Goal: Answer question/provide support

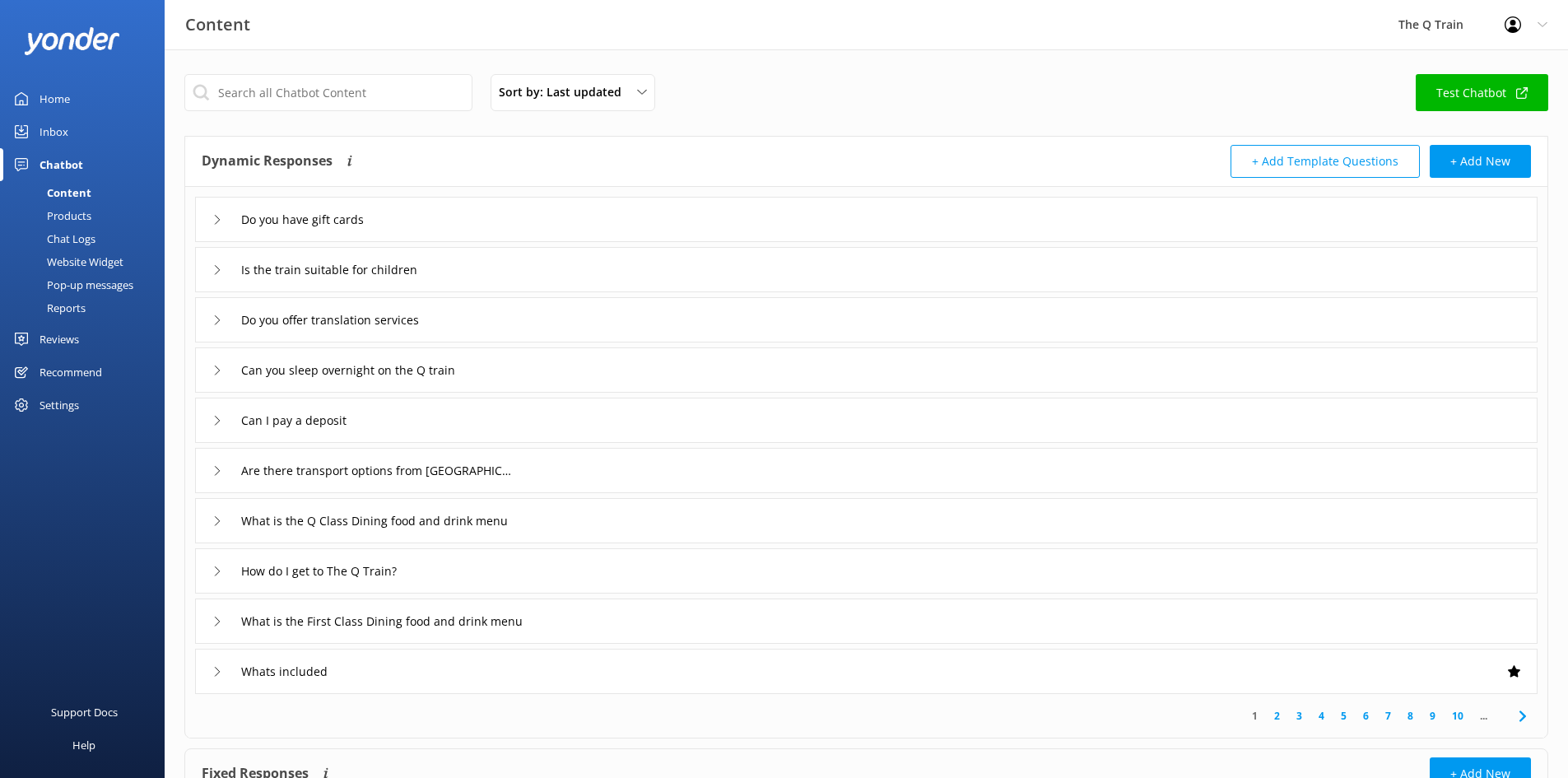
click at [64, 105] on div "Home" at bounding box center [55, 99] width 31 height 33
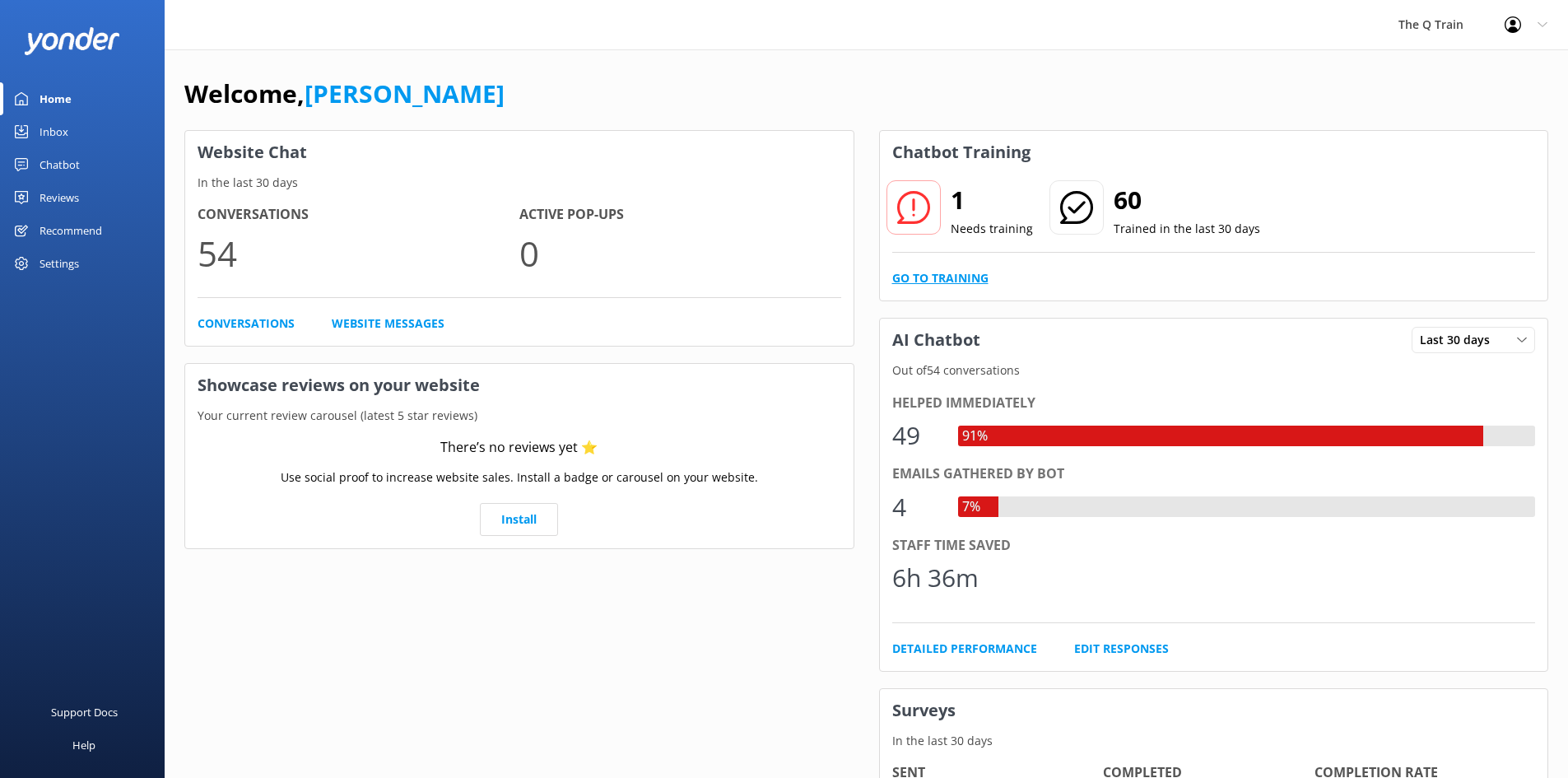
click at [973, 279] on link "Go to Training" at bounding box center [940, 279] width 96 height 18
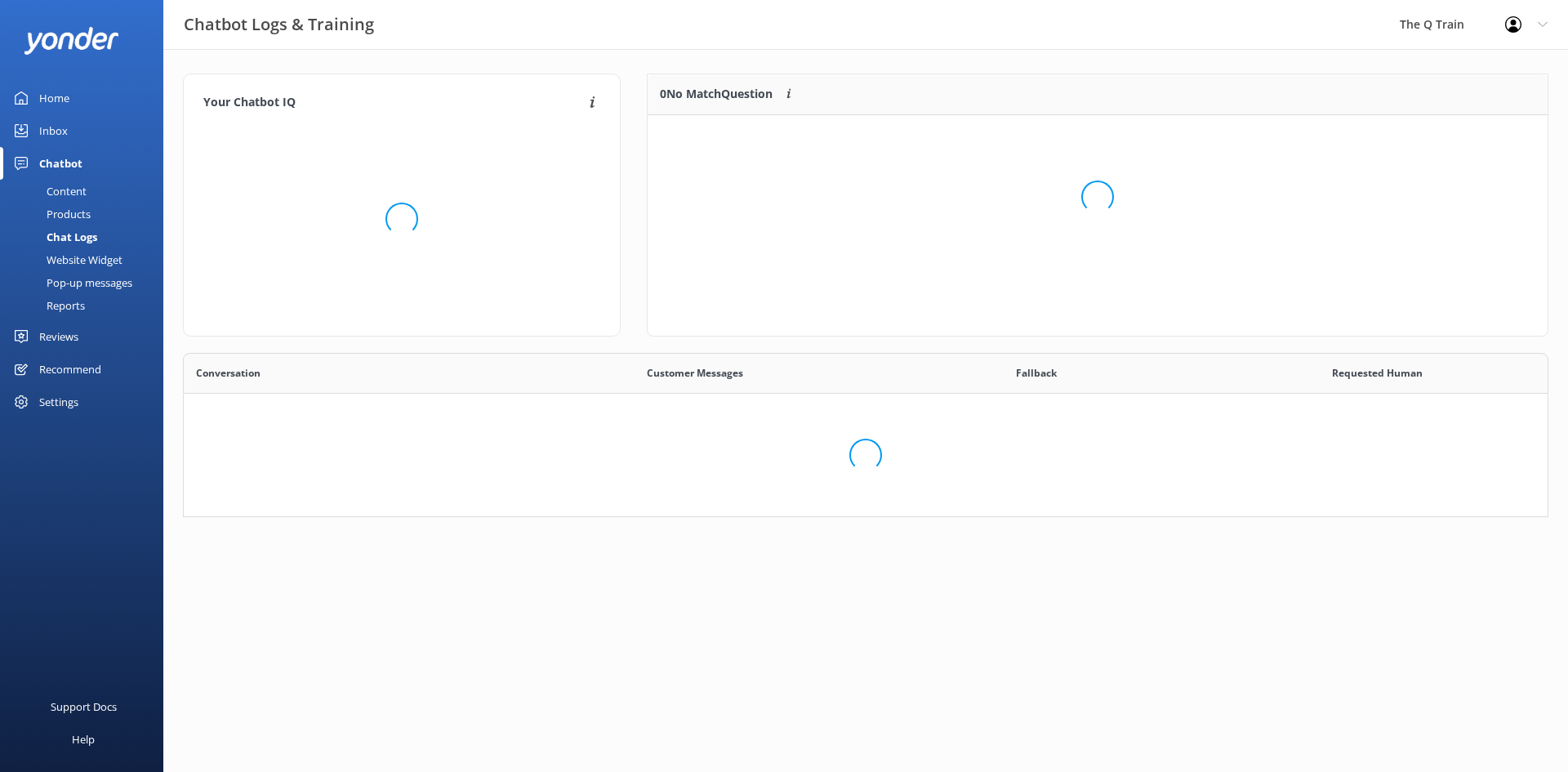
scroll to position [70, 880]
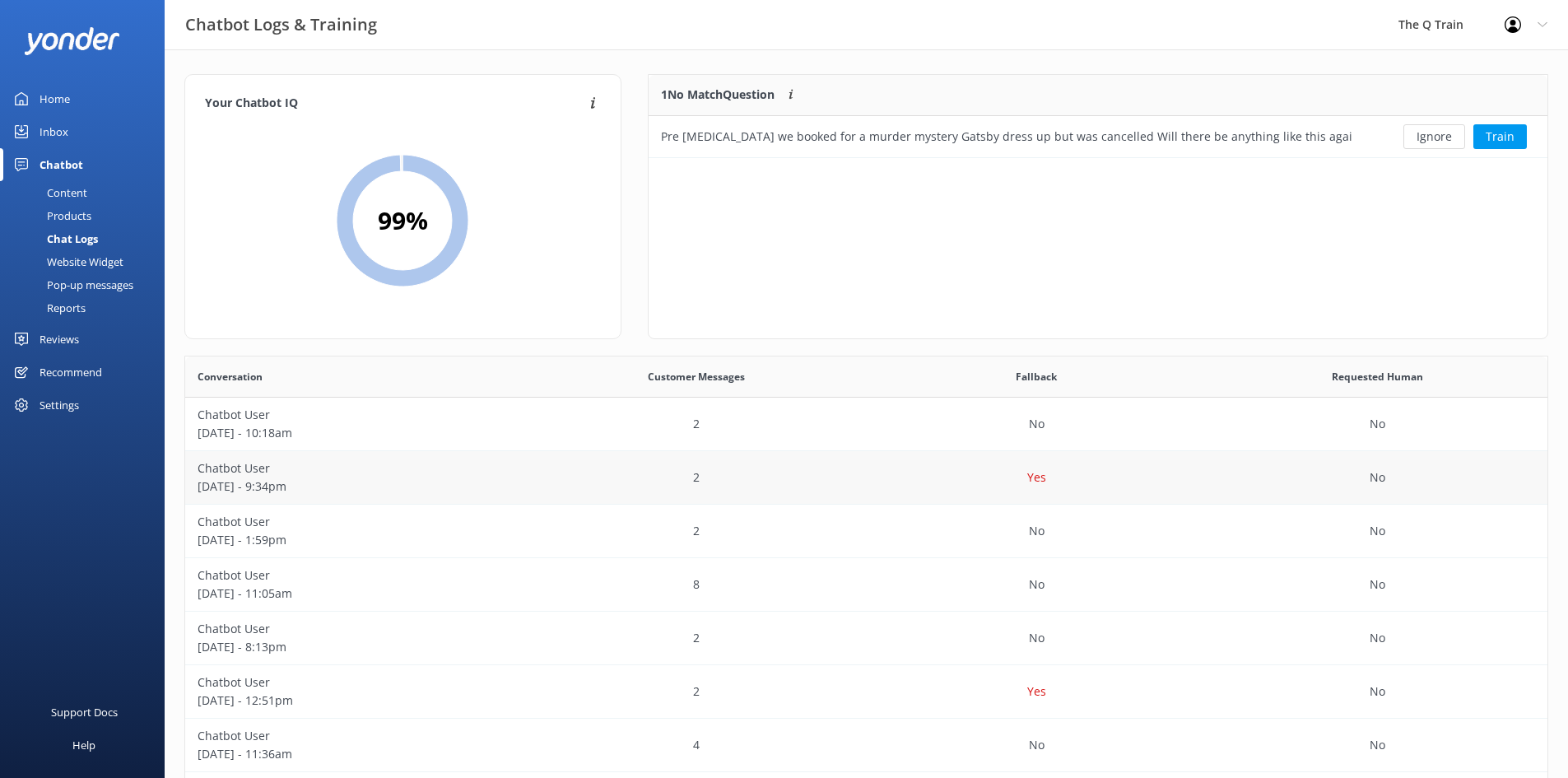
click at [238, 468] on p "Chatbot User" at bounding box center [356, 468] width 316 height 18
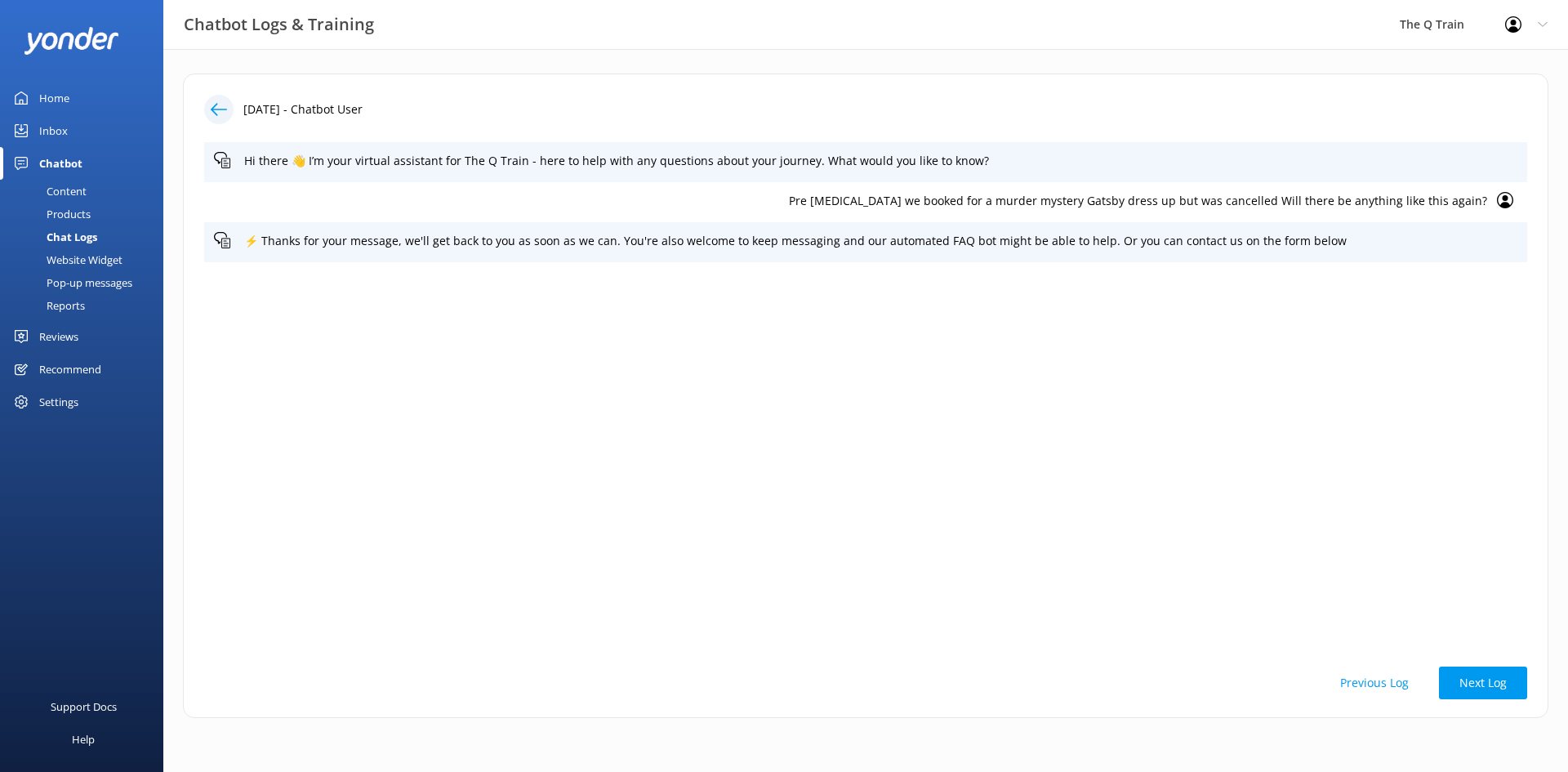
click at [75, 234] on div "Chat Logs" at bounding box center [53, 236] width 87 height 23
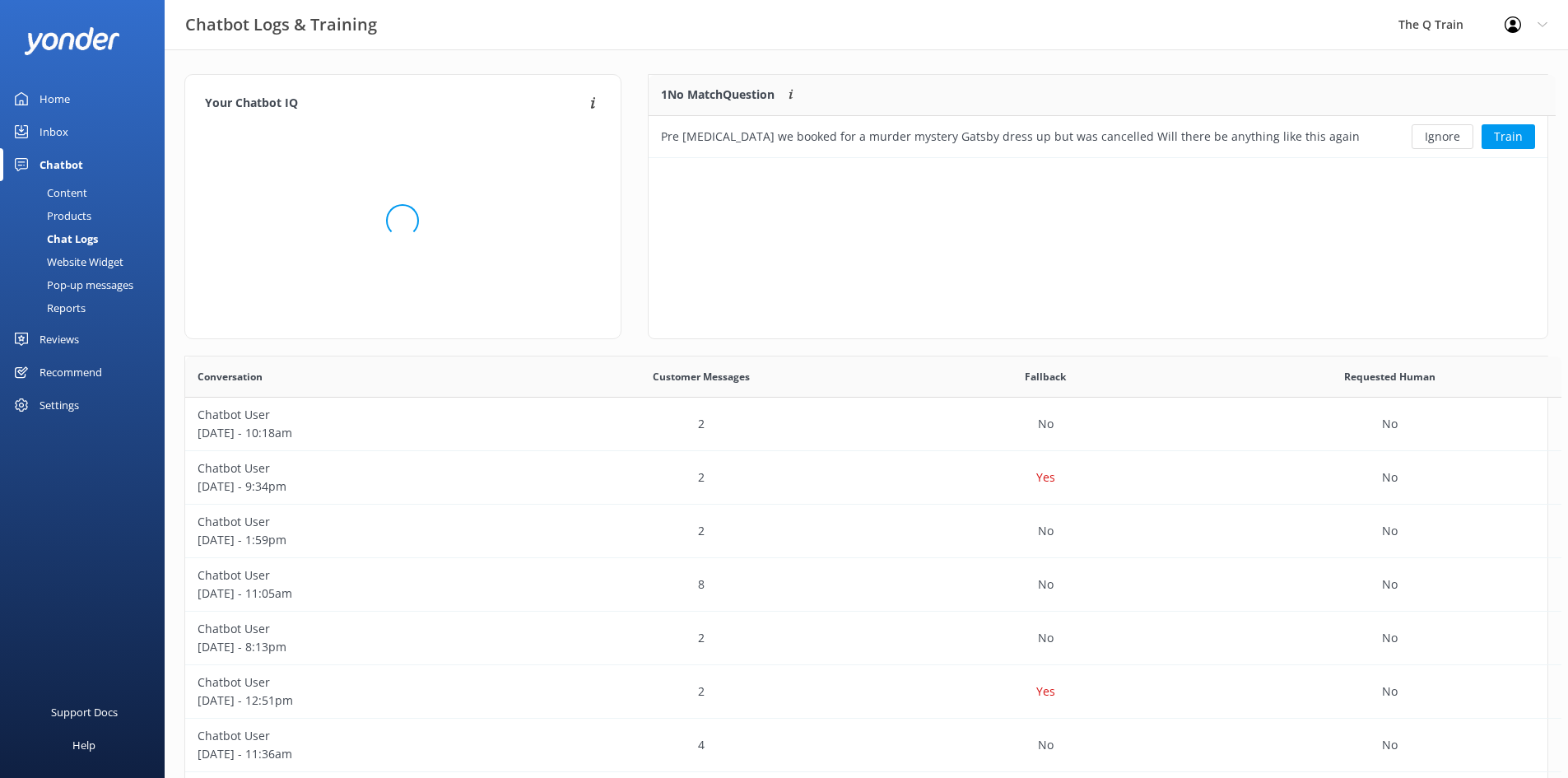
scroll to position [565, 1349]
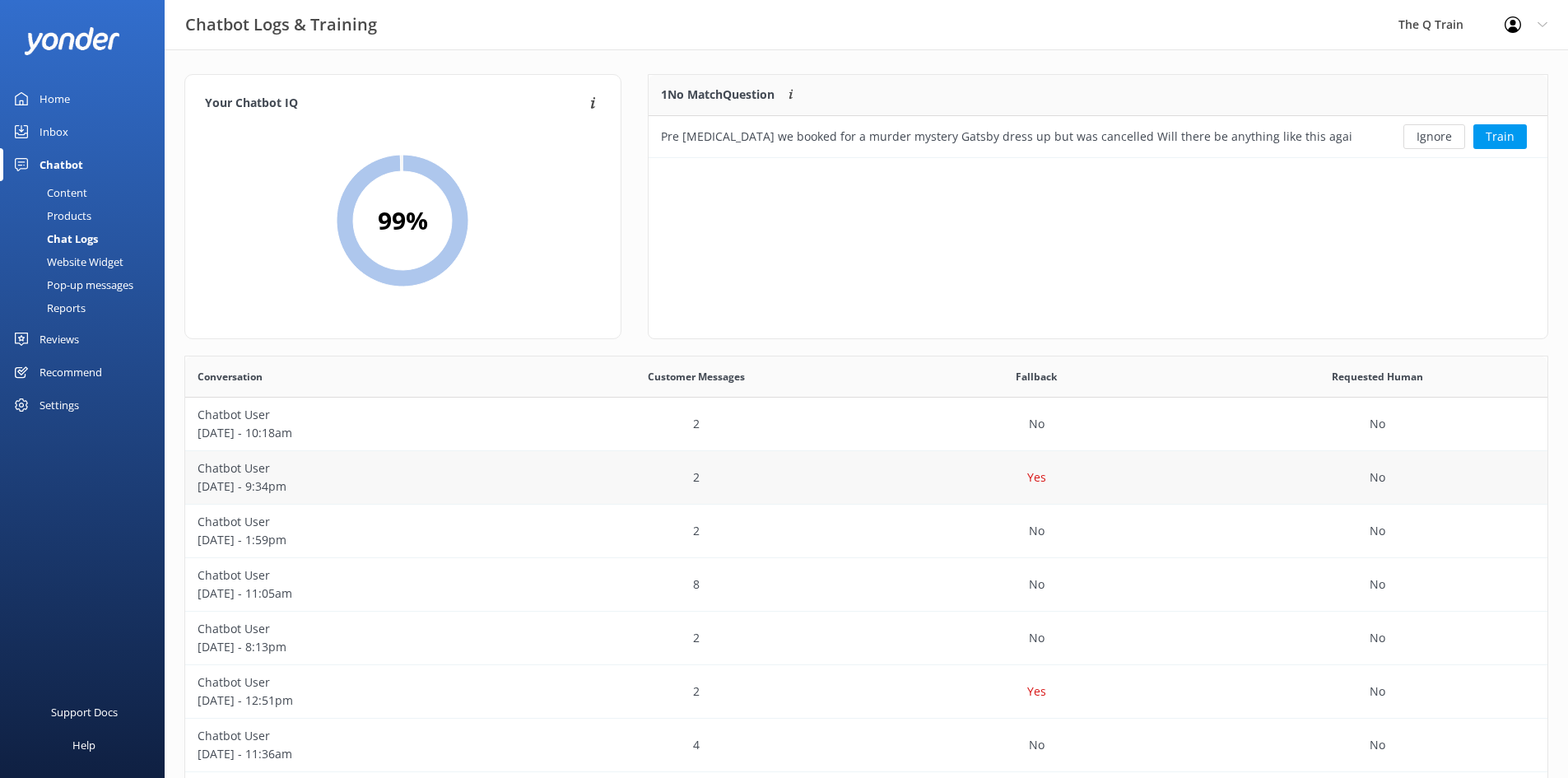
click at [288, 474] on p "Chatbot User" at bounding box center [356, 468] width 316 height 18
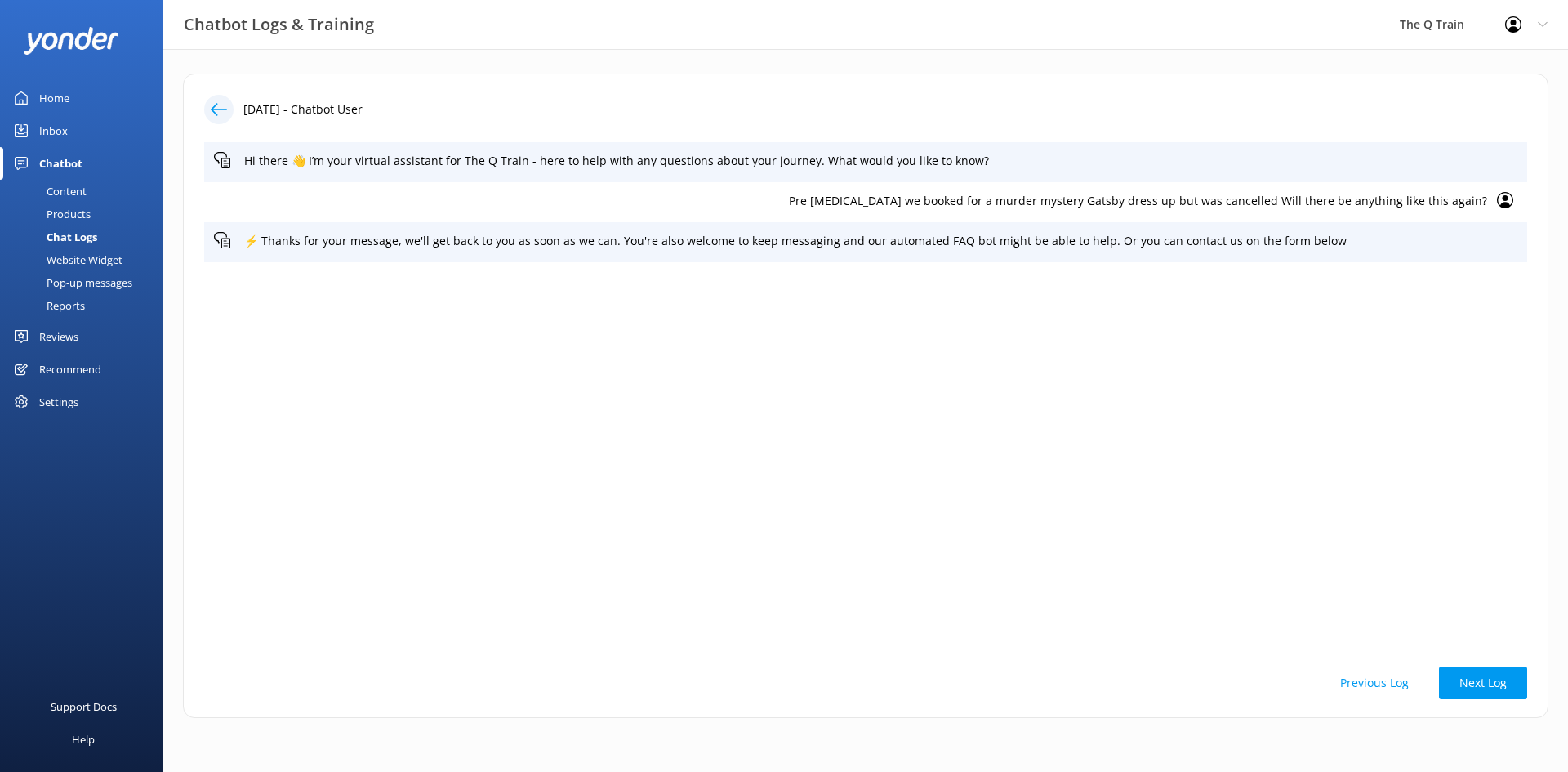
click at [409, 683] on div "Previous Log Next Log" at bounding box center [866, 683] width 1323 height 32
click at [71, 234] on div "Chat Logs" at bounding box center [53, 236] width 87 height 23
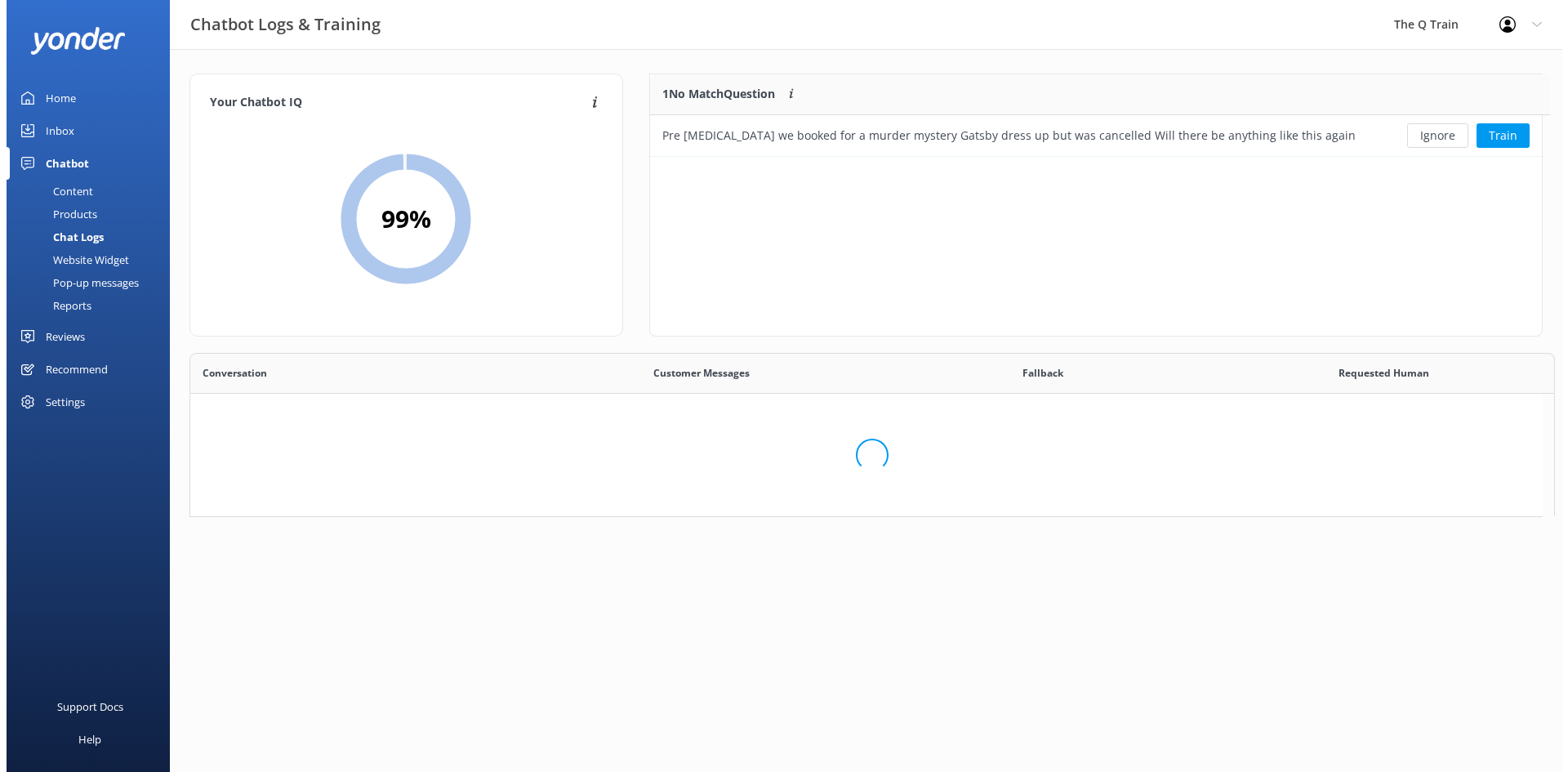
scroll to position [14, 14]
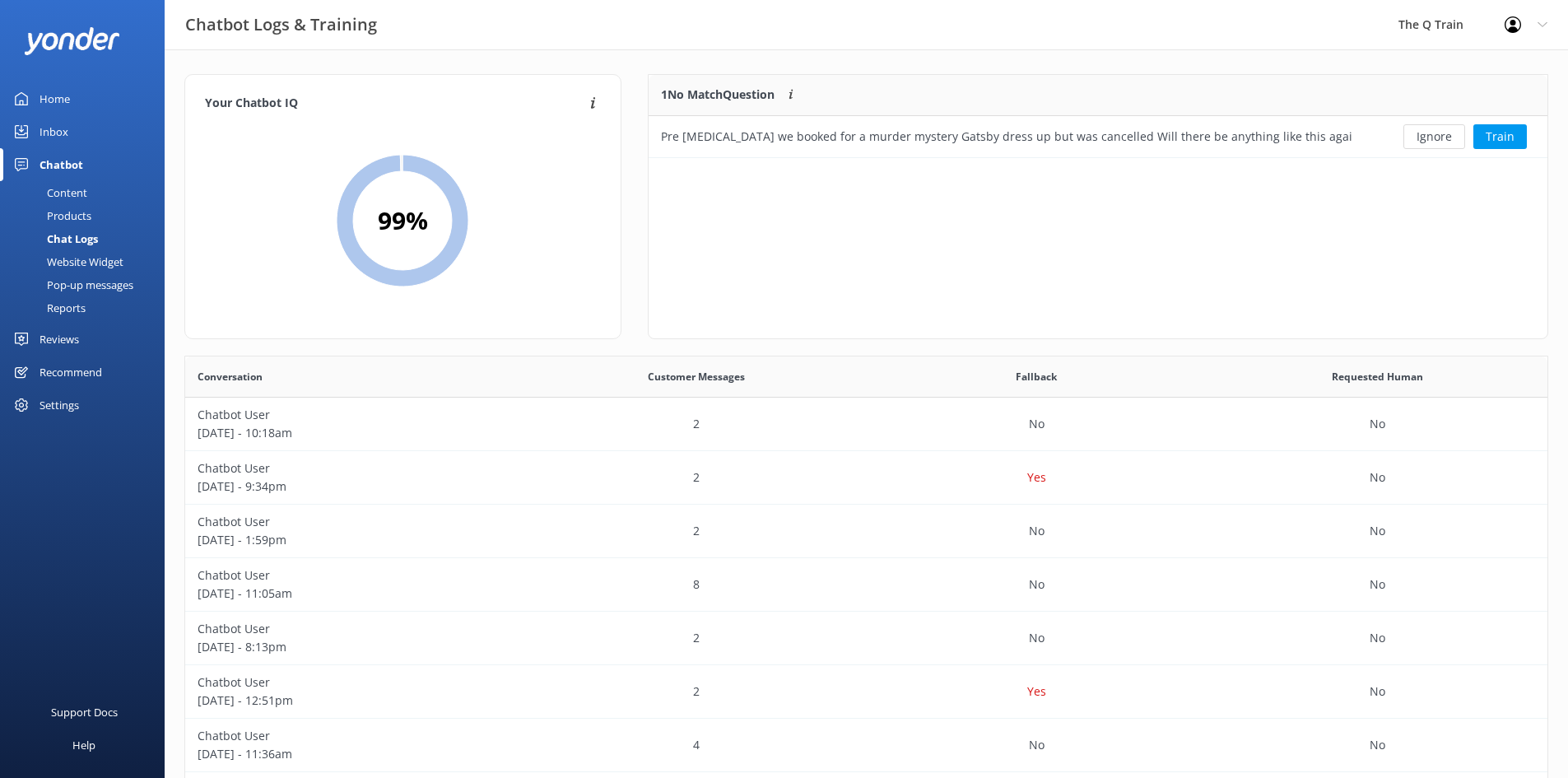
click at [59, 132] on div "Inbox" at bounding box center [54, 132] width 29 height 33
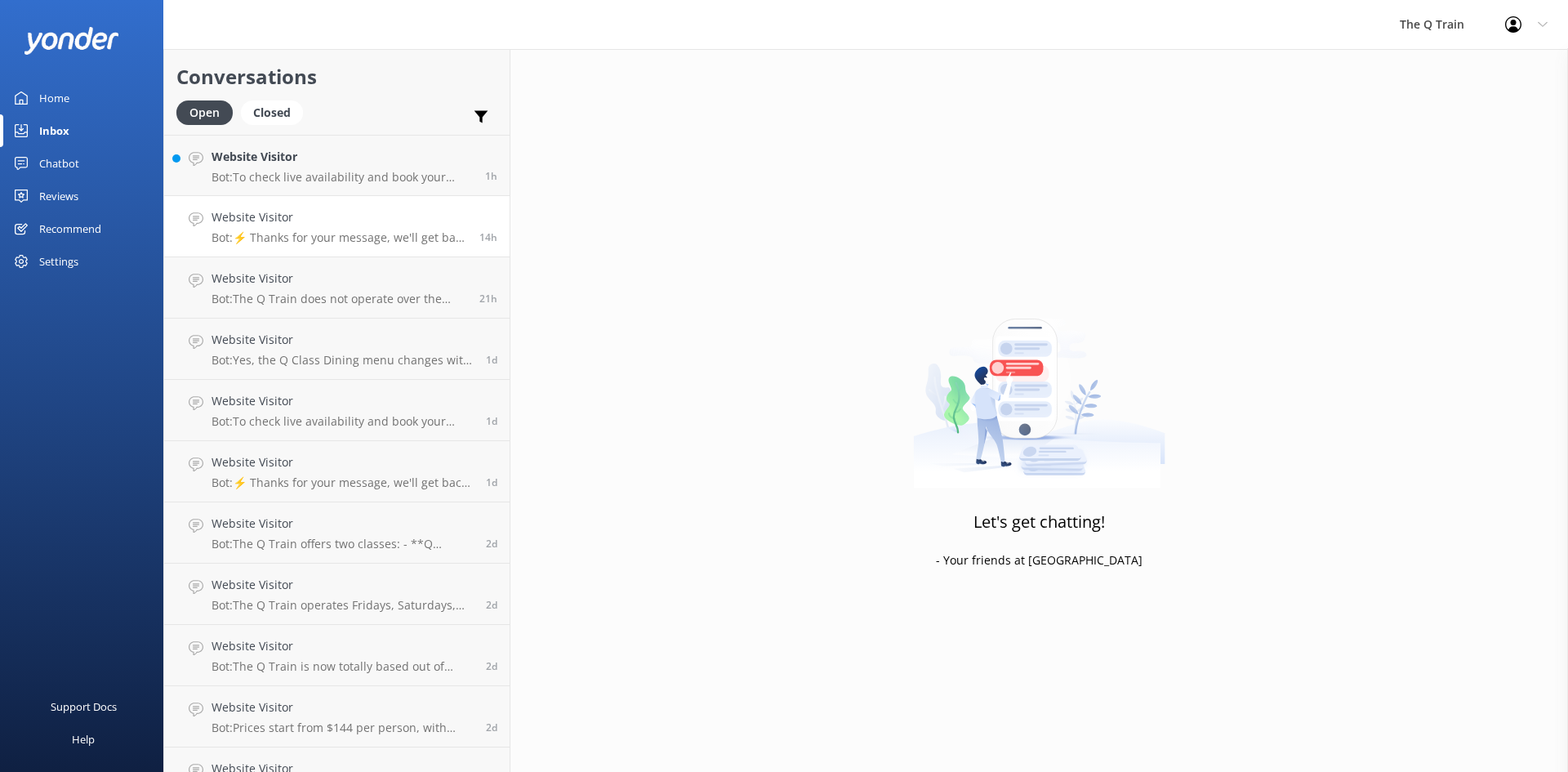
click at [299, 233] on p "Bot: ⚡ Thanks for your message, we'll get back to you as soon as we can. You're…" at bounding box center [340, 238] width 256 height 14
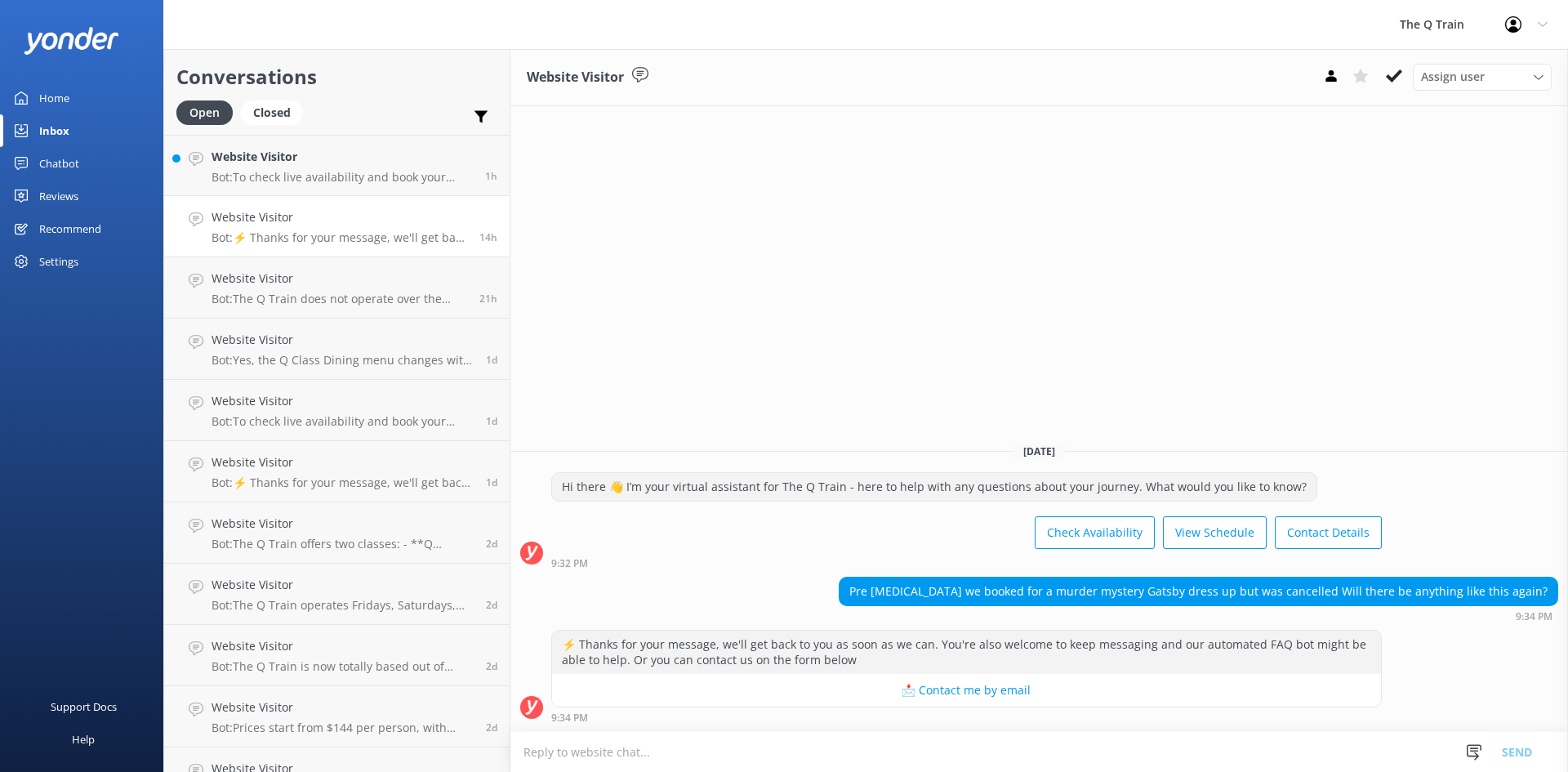
click at [594, 751] on textarea at bounding box center [1039, 752] width 1057 height 40
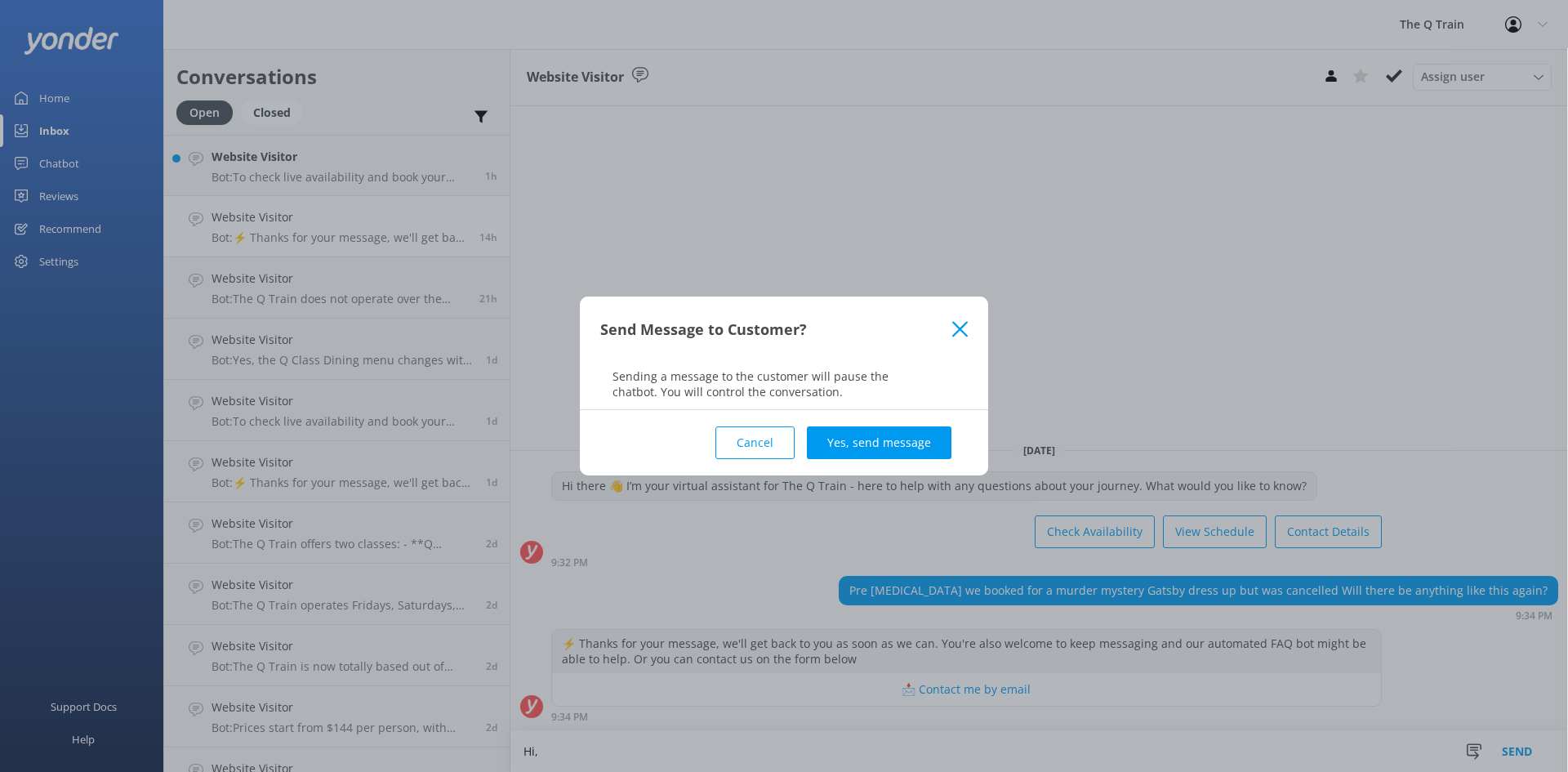
click at [773, 439] on button "Cancel" at bounding box center [755, 442] width 79 height 32
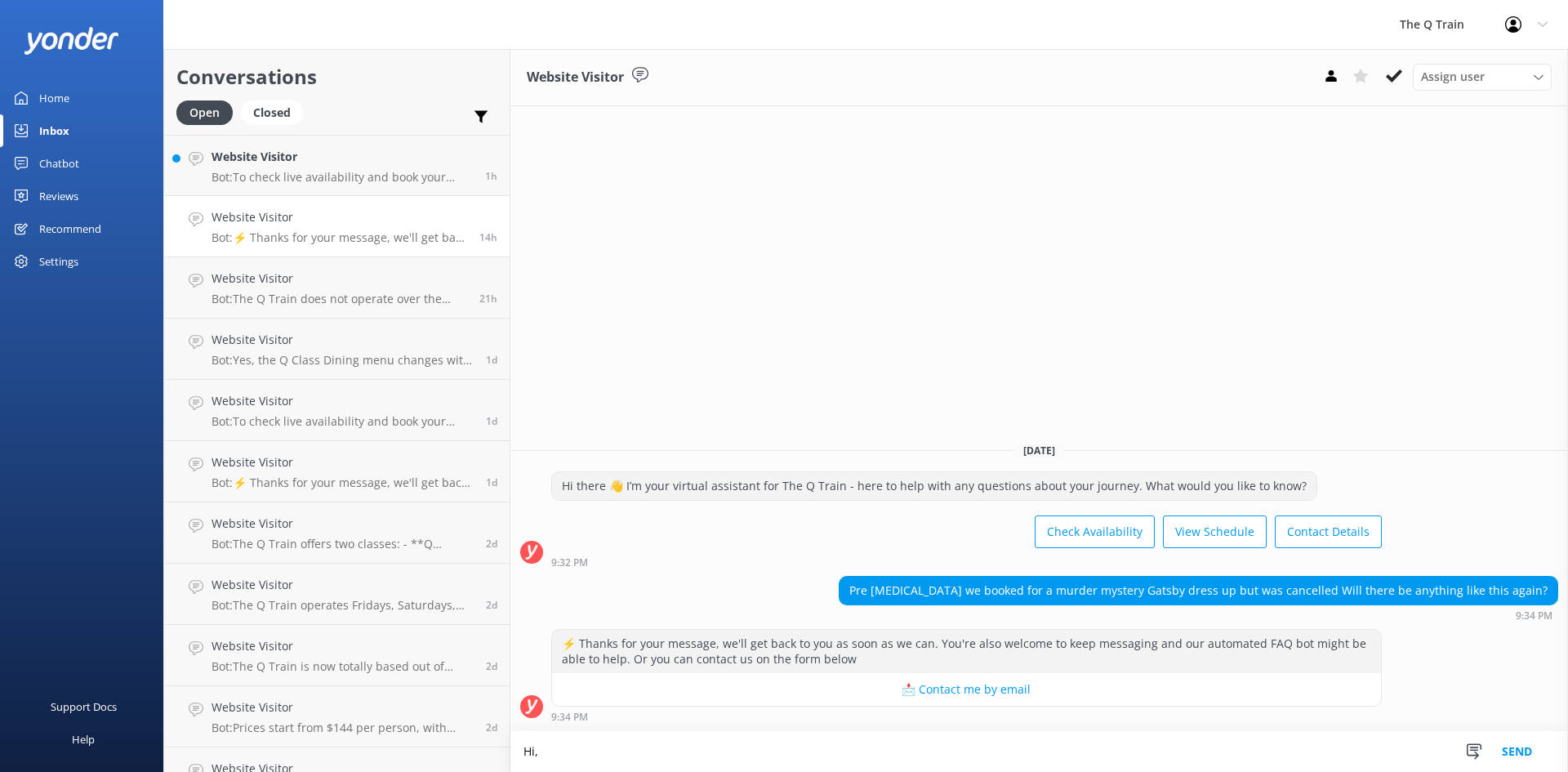
click at [537, 747] on textarea "Hi," at bounding box center [1039, 751] width 1057 height 41
click at [609, 747] on textarea "Hi, unfortunately," at bounding box center [1039, 751] width 1057 height 41
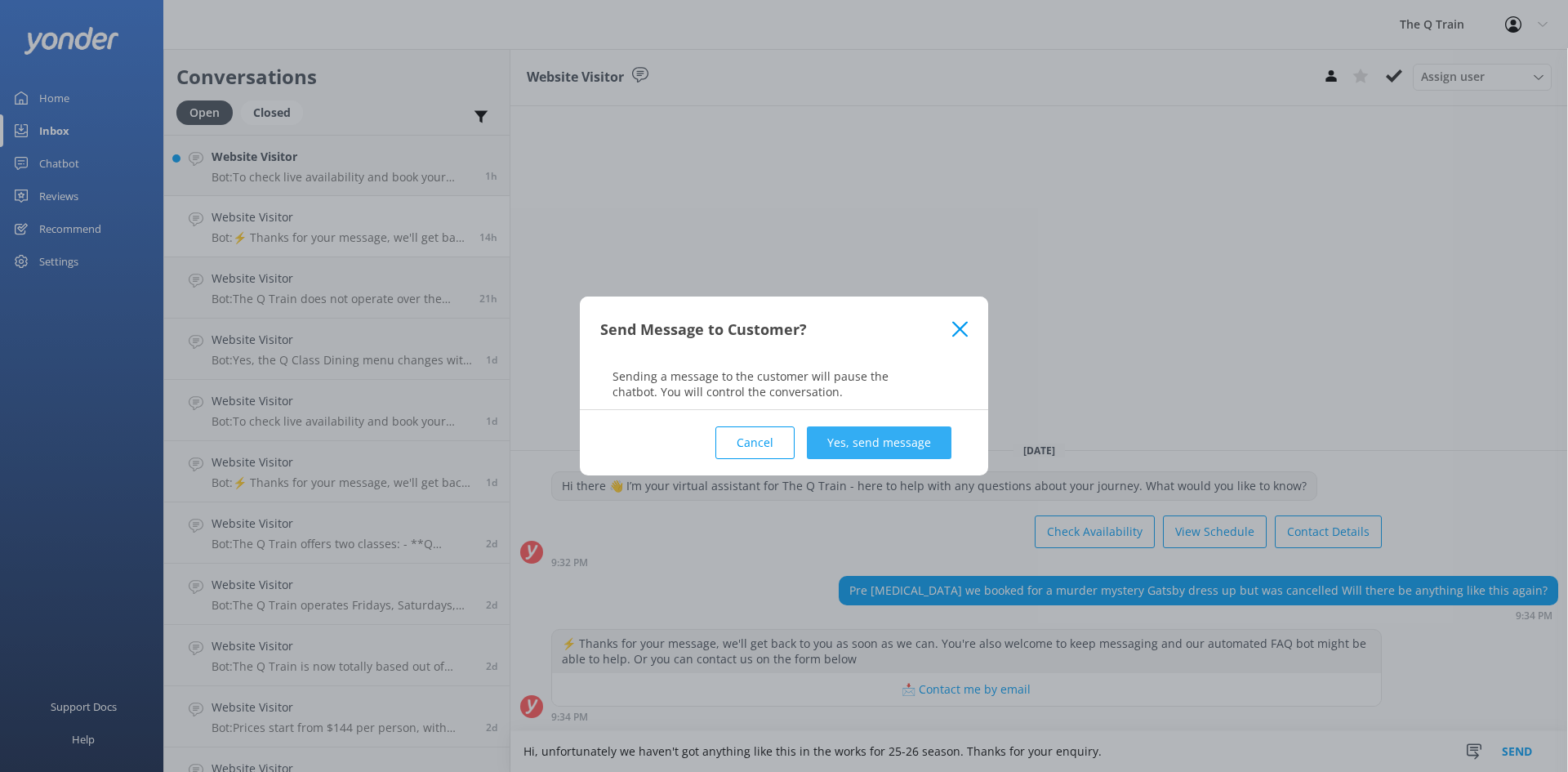
type textarea "Hi, unfortunately we haven't got anything like this in the works for 25-26 seas…"
click at [850, 440] on button "Yes, send message" at bounding box center [879, 442] width 145 height 32
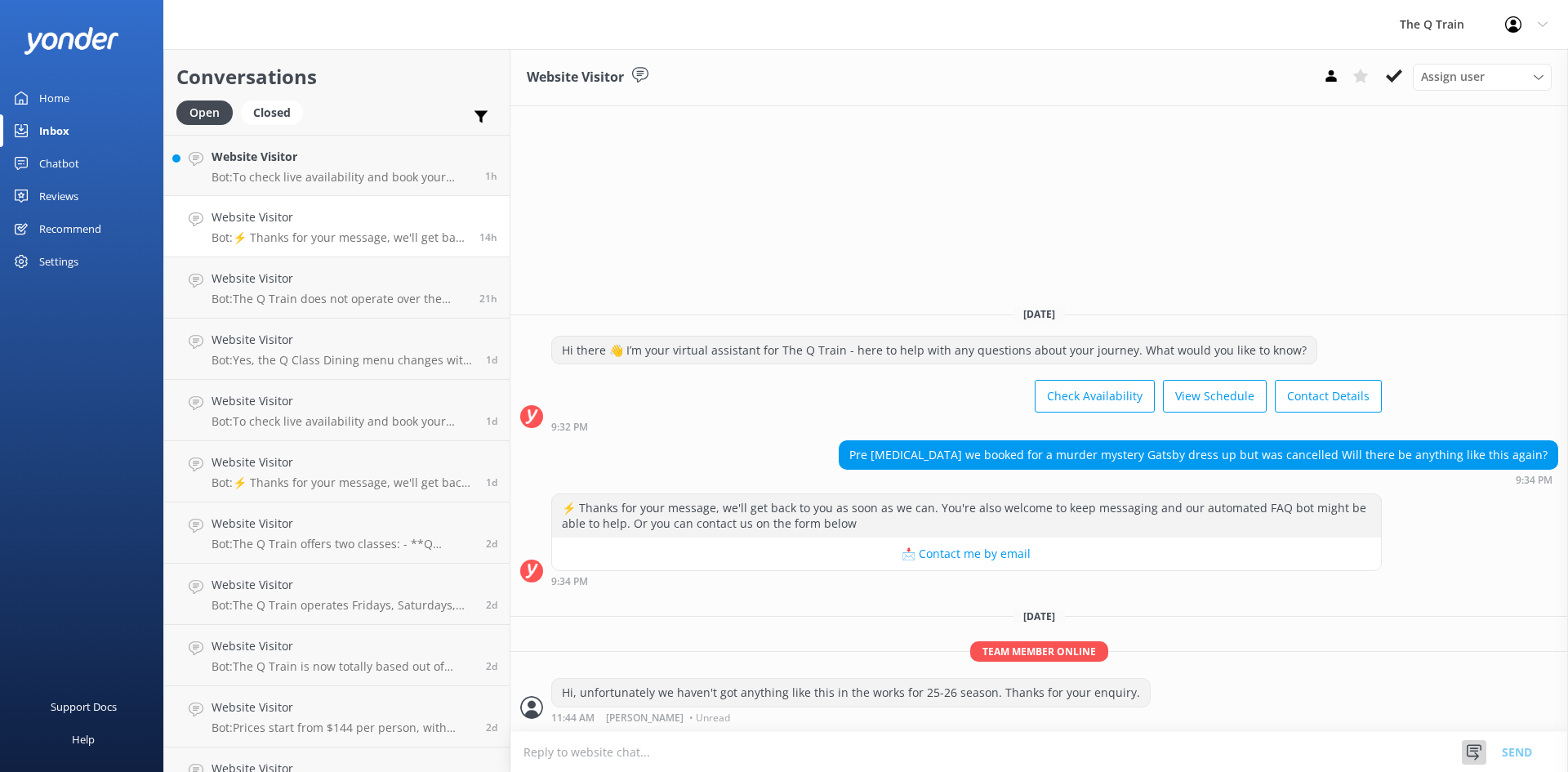
click at [1475, 750] on use at bounding box center [1474, 751] width 14 height 15
click at [1482, 495] on icon "button" at bounding box center [1473, 495] width 16 height 16
click at [1205, 654] on p "Team member online" at bounding box center [1039, 651] width 1057 height 21
click at [333, 179] on p "Bot: To check live availability and book your experience, please visit [URL][DO…" at bounding box center [342, 177] width 261 height 14
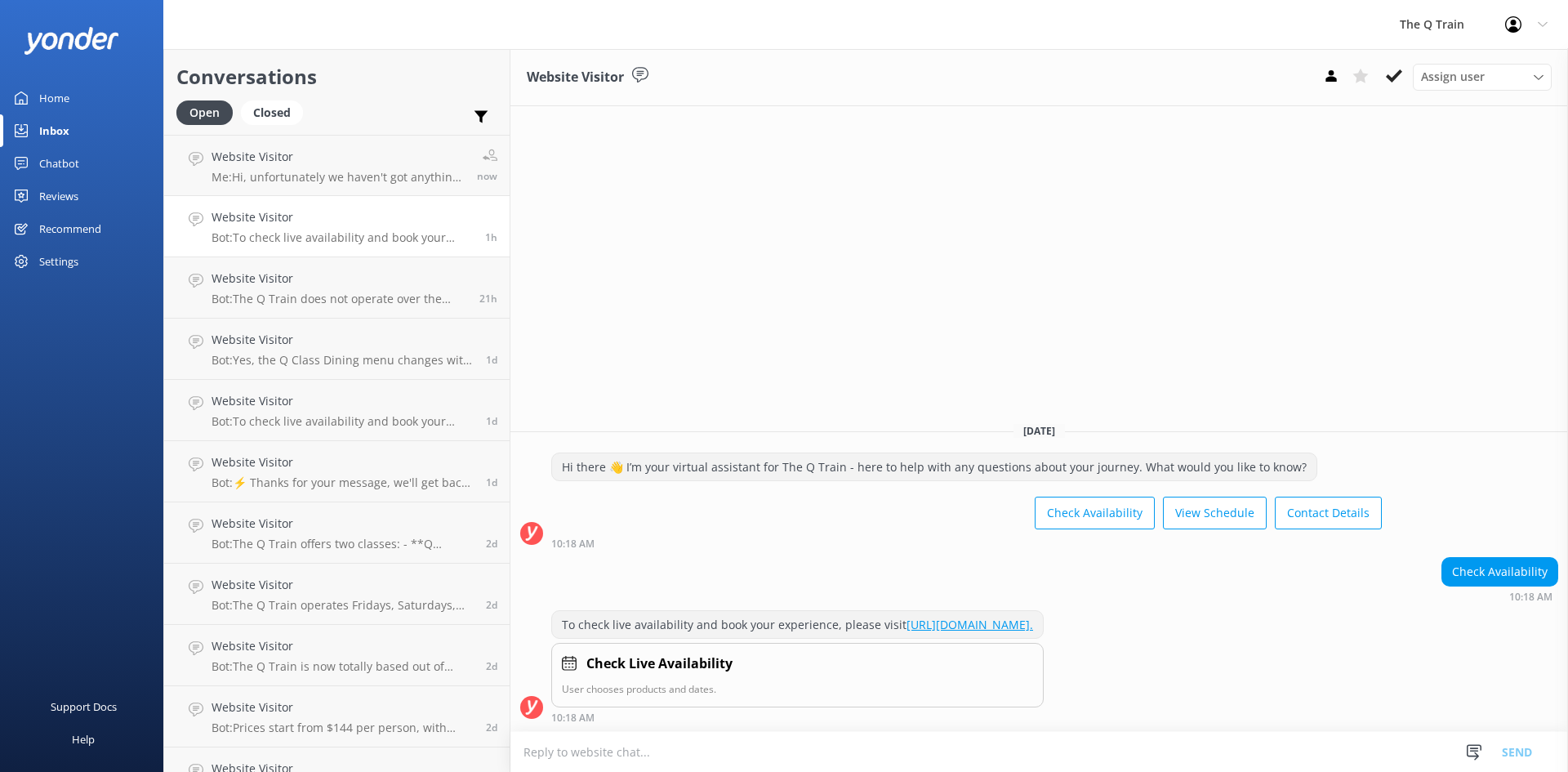
click at [337, 232] on p "Bot: To check live availability and book your experience, please visit [URL][DO…" at bounding box center [342, 238] width 261 height 14
click at [351, 291] on div "Website Visitor Bot: The Q Train does not operate over the Christmas/New Year p…" at bounding box center [340, 287] width 256 height 36
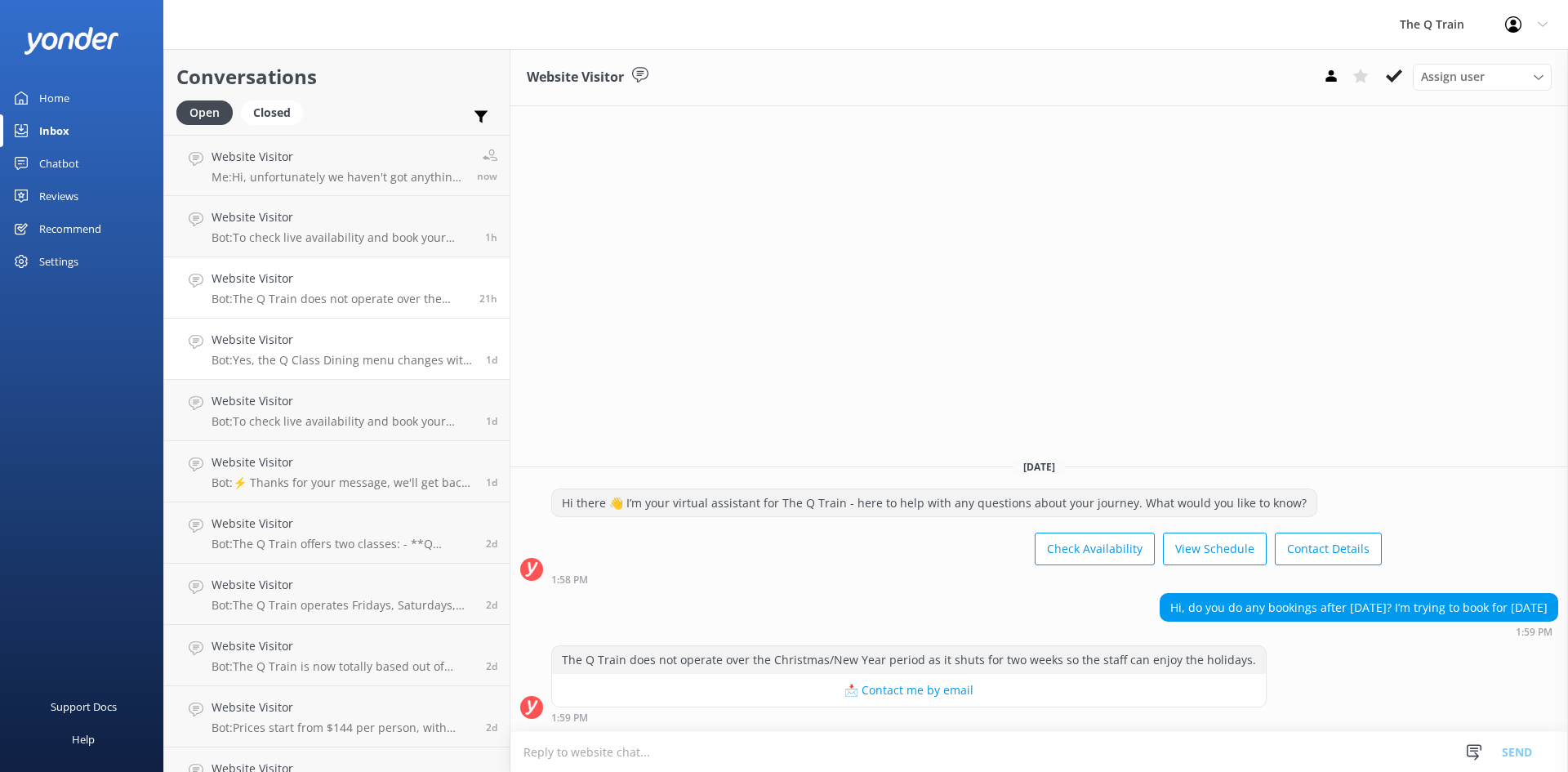
click at [303, 357] on p "Bot: Yes, the Q Class Dining menu changes with the seasons. Be sure to check th…" at bounding box center [342, 360] width 262 height 14
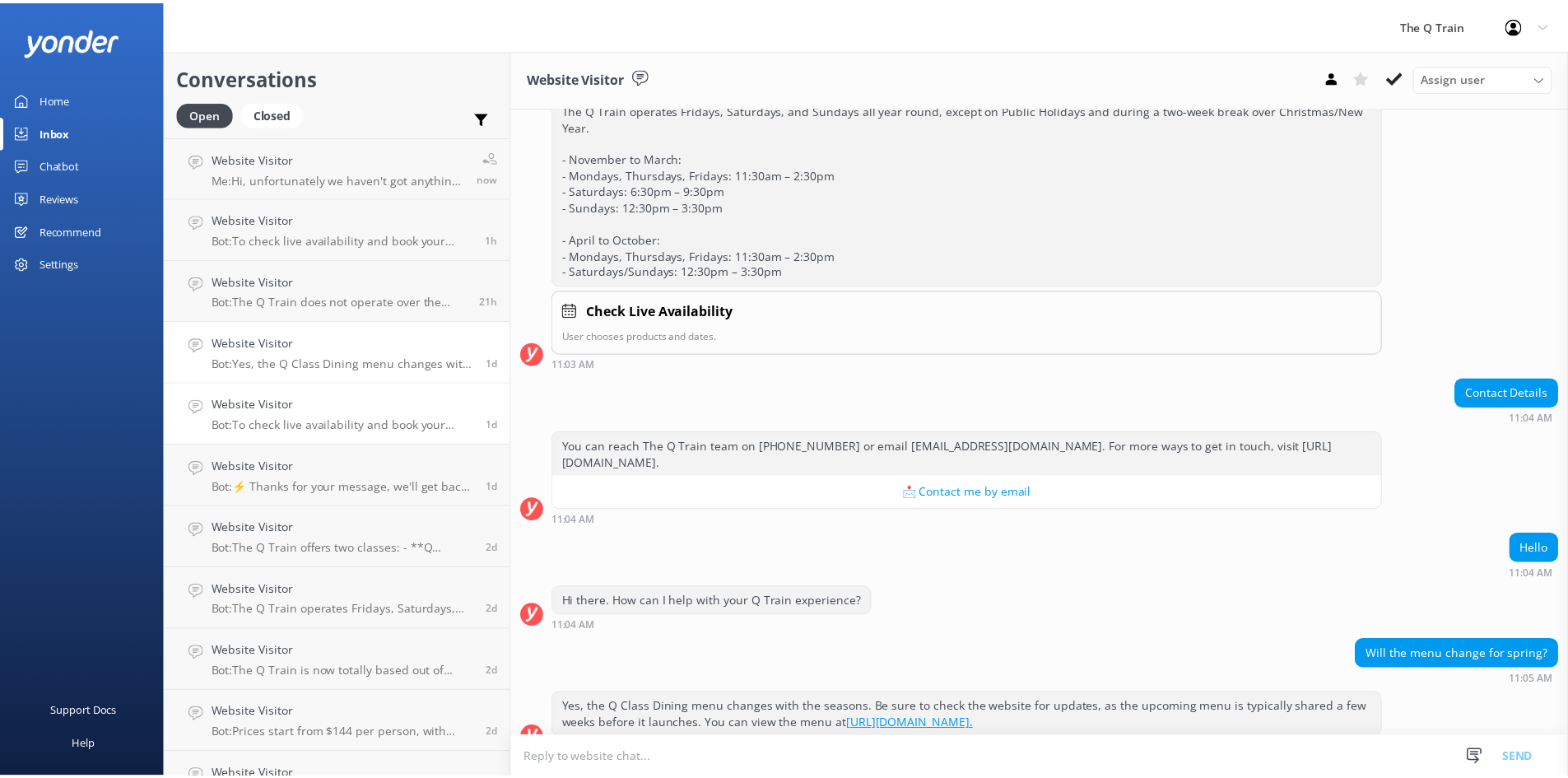
scroll to position [224, 0]
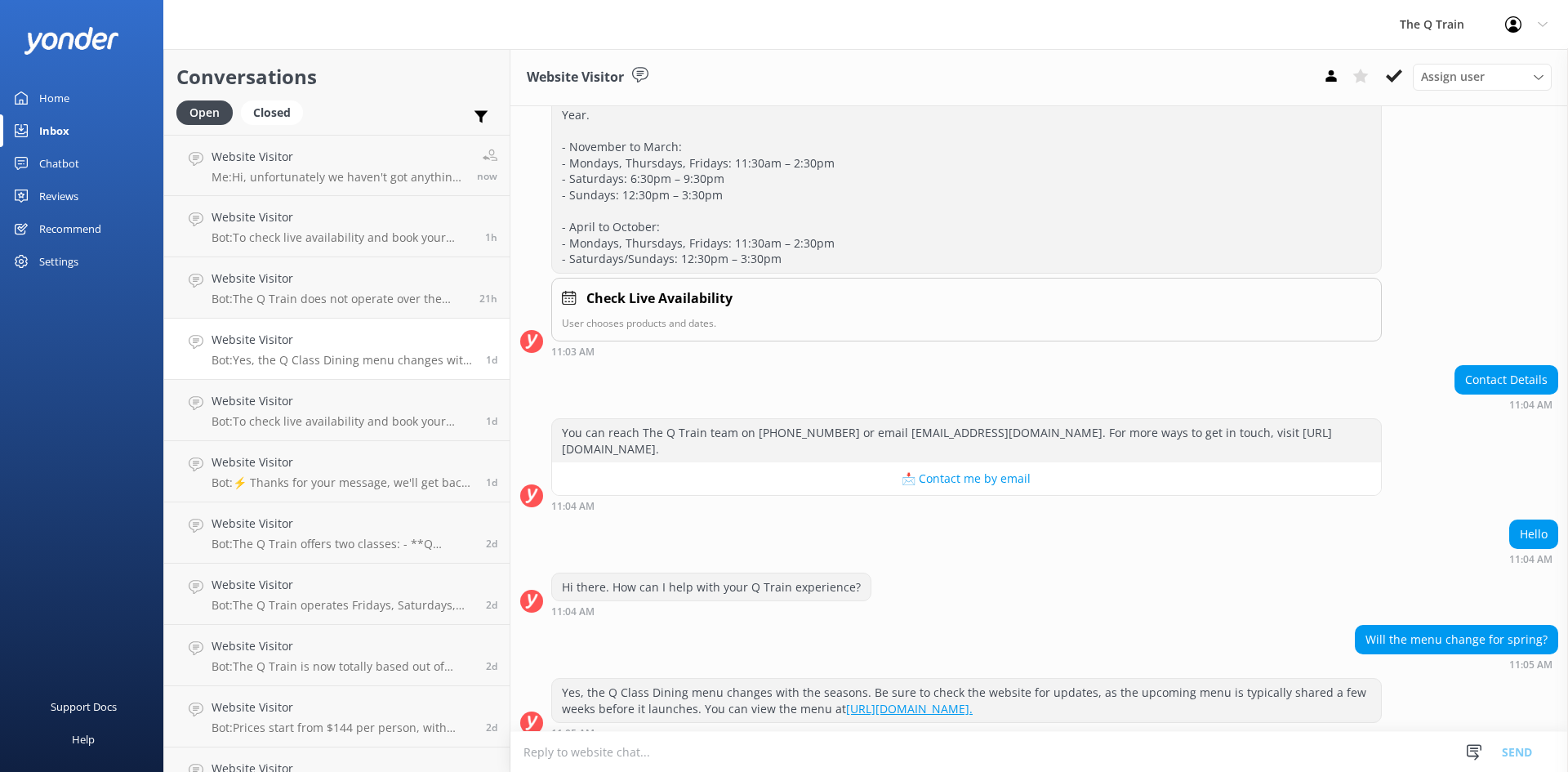
click at [58, 103] on div "Home" at bounding box center [55, 98] width 31 height 32
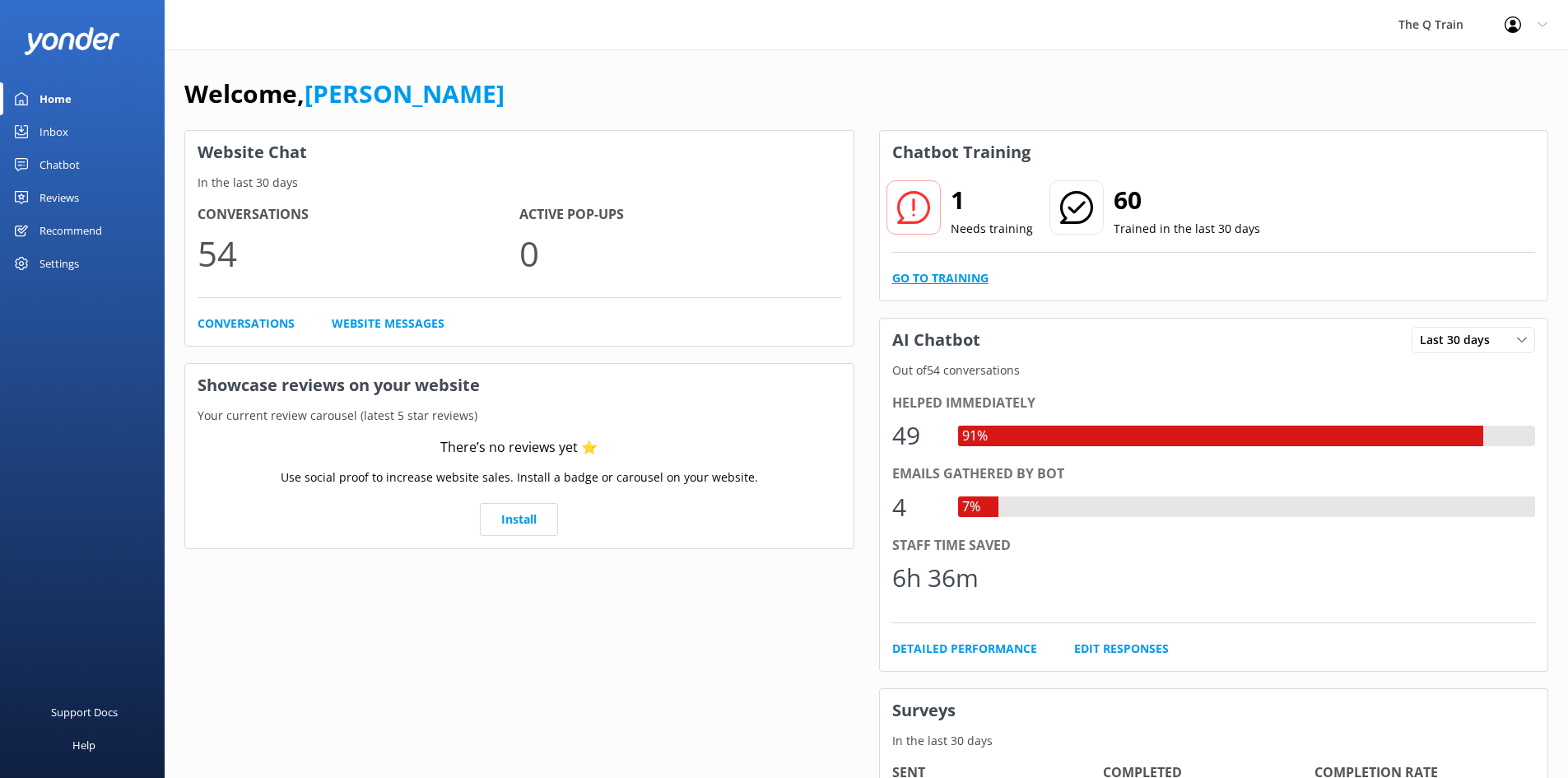
click at [958, 280] on link "Go to Training" at bounding box center [940, 279] width 96 height 18
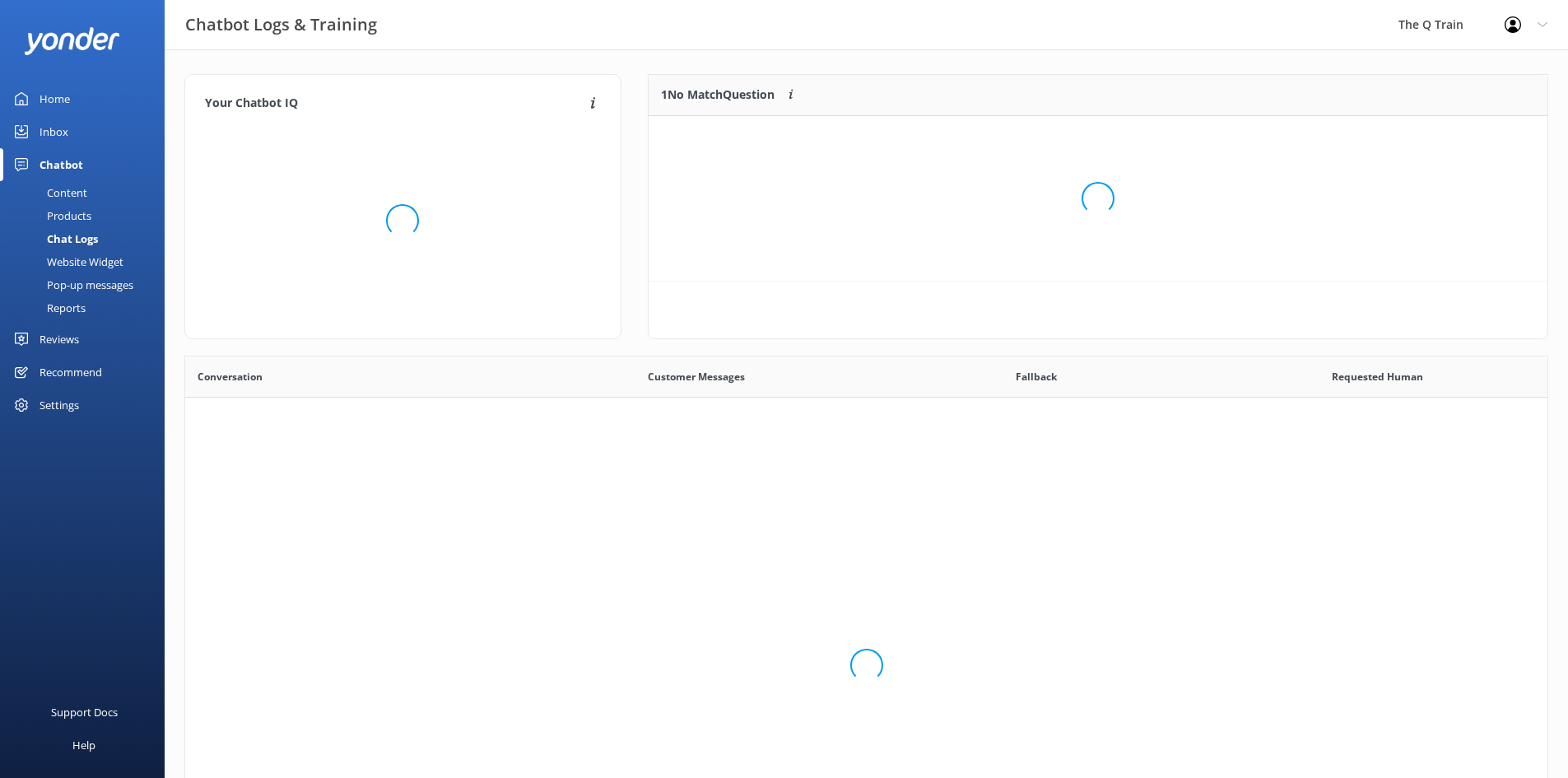
scroll to position [565, 1349]
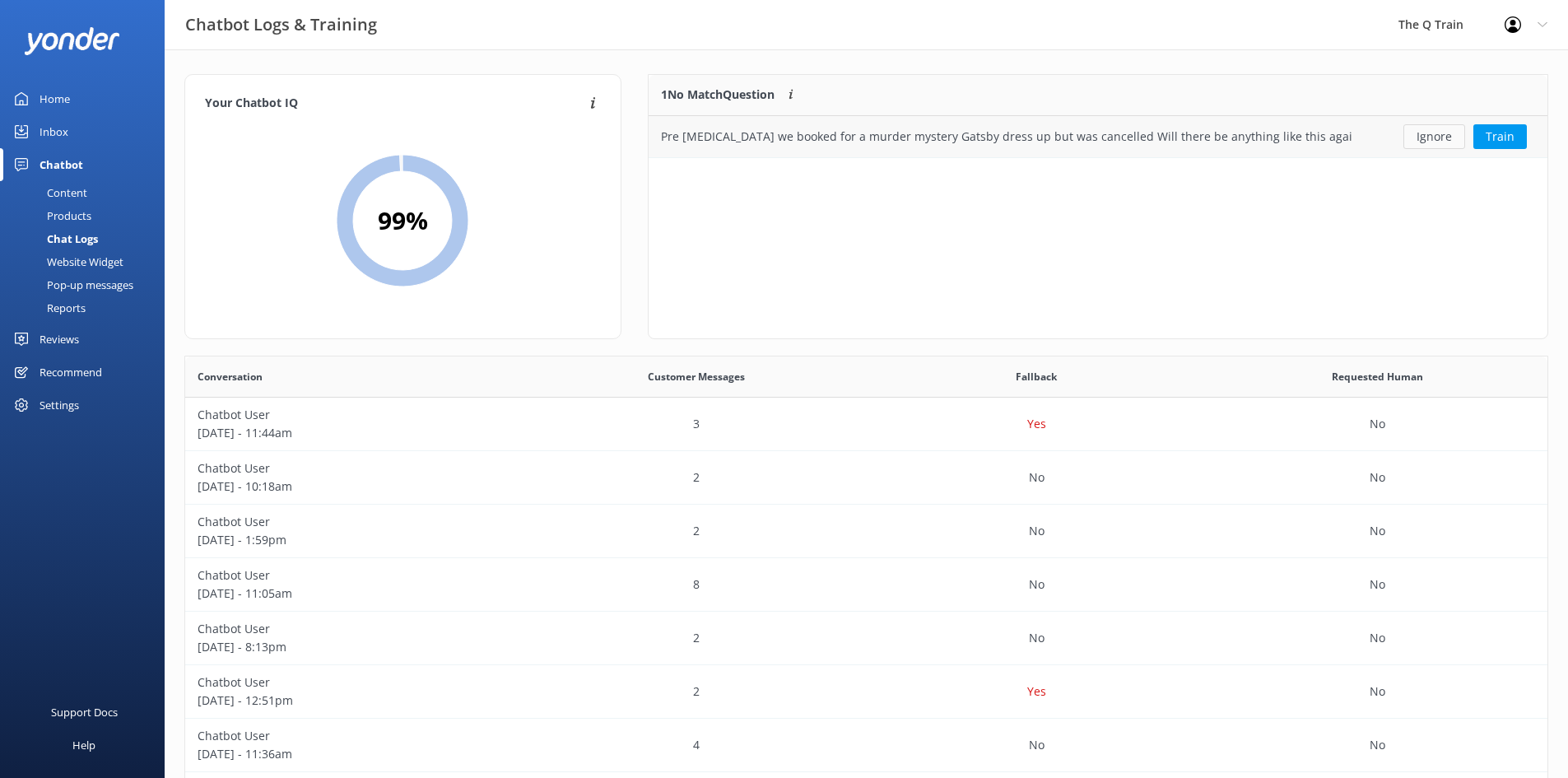
click at [1436, 136] on button "Ignore" at bounding box center [1434, 136] width 62 height 25
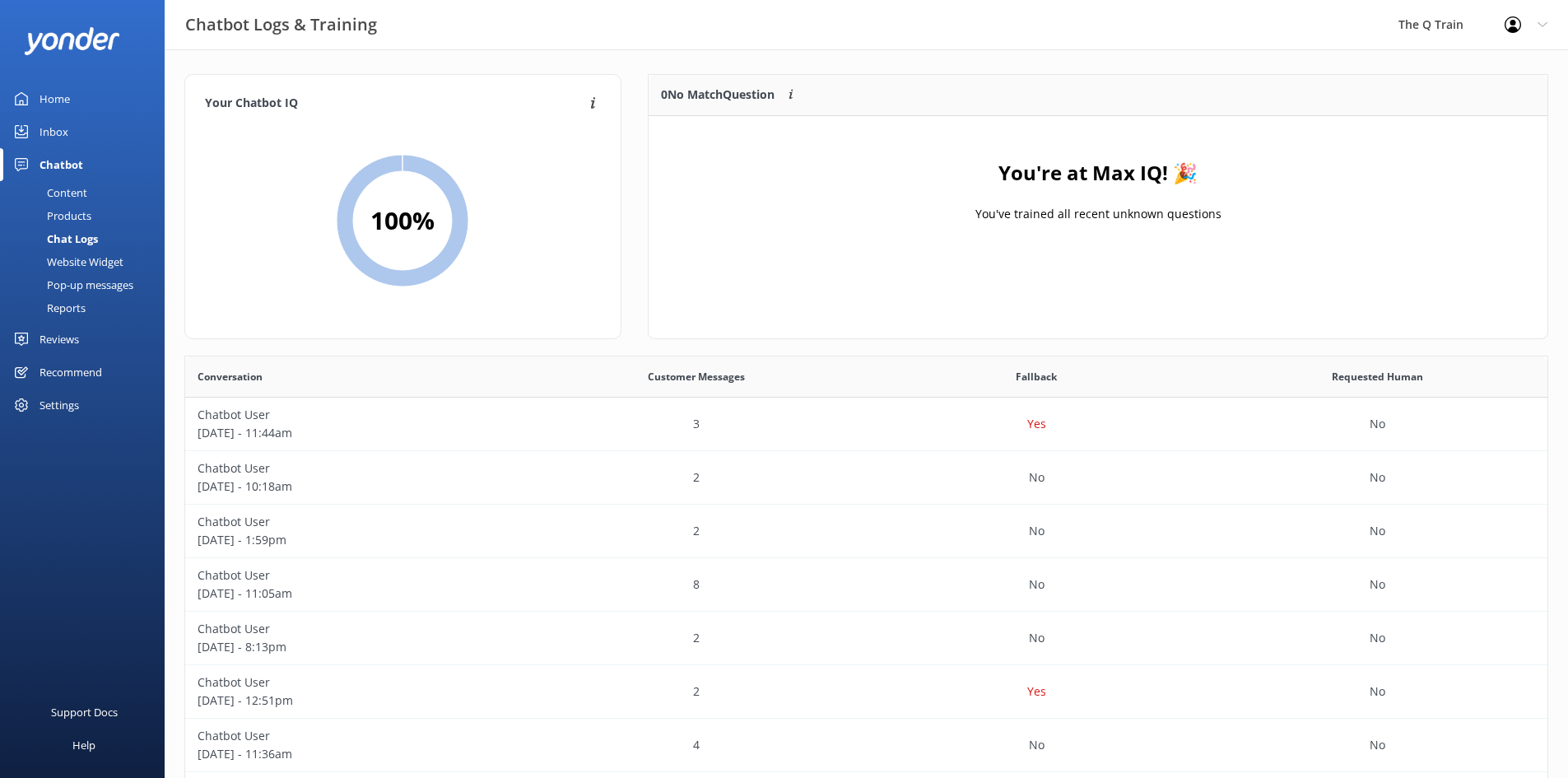
click at [60, 98] on div "Home" at bounding box center [55, 99] width 31 height 33
